Goal: Task Accomplishment & Management: Complete application form

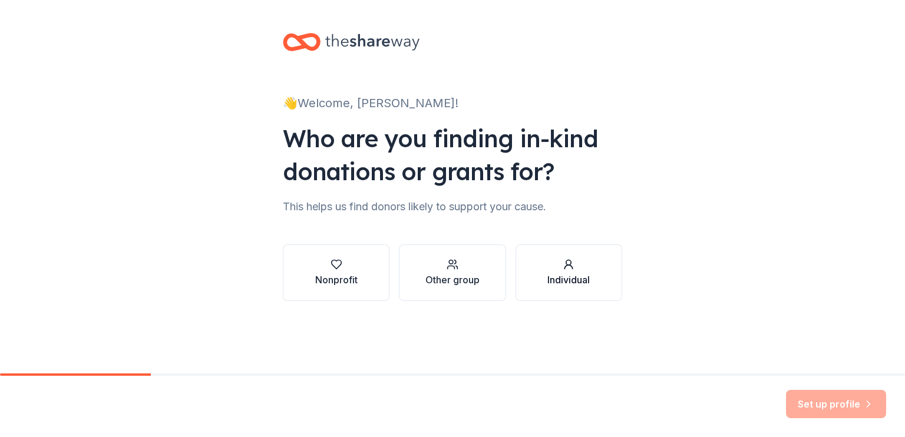
click at [571, 282] on div "Individual" at bounding box center [569, 280] width 42 height 14
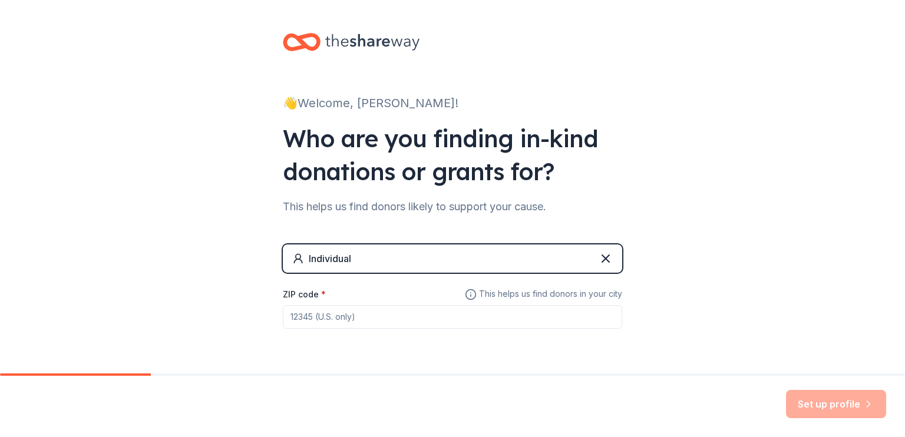
click at [337, 296] on div "ZIP code *" at bounding box center [453, 308] width 340 height 42
click at [327, 318] on input "ZIP code *" at bounding box center [453, 317] width 340 height 24
type input "72204"
click at [834, 405] on button "Set up profile" at bounding box center [836, 404] width 100 height 28
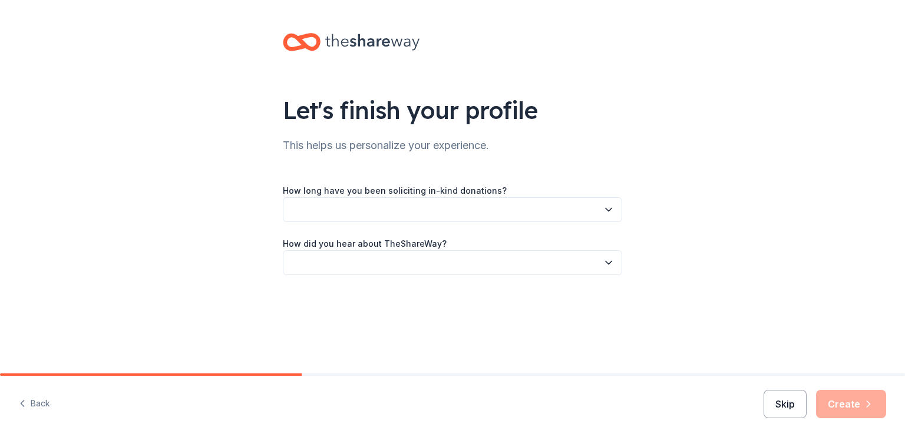
click at [796, 403] on button "Skip" at bounding box center [785, 404] width 43 height 28
